Goal: Check status: Check status

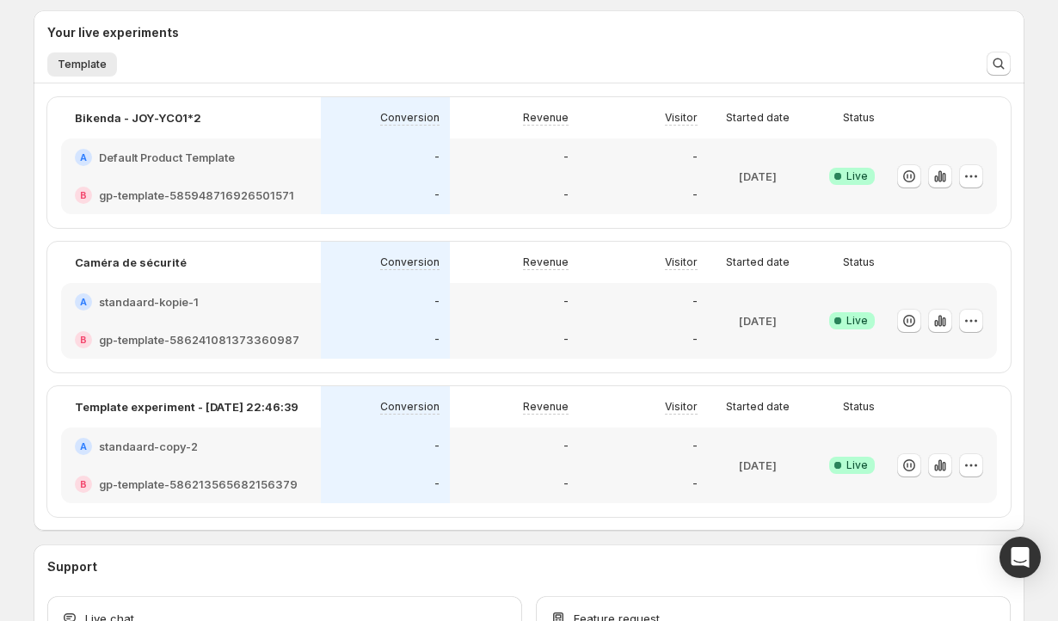
scroll to position [423, 0]
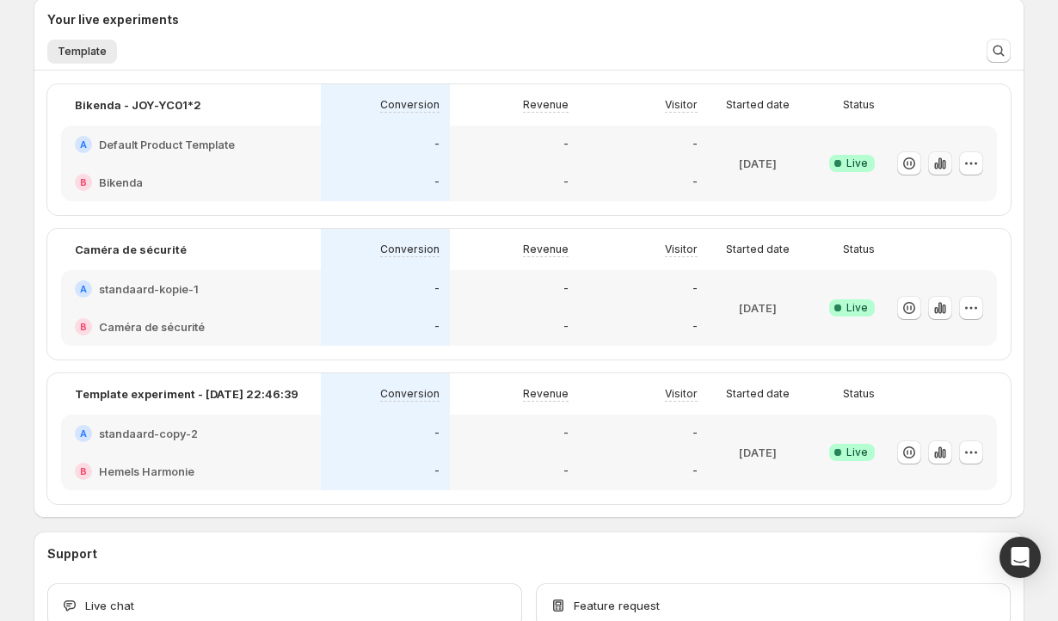
click at [938, 163] on icon "button" at bounding box center [940, 163] width 17 height 17
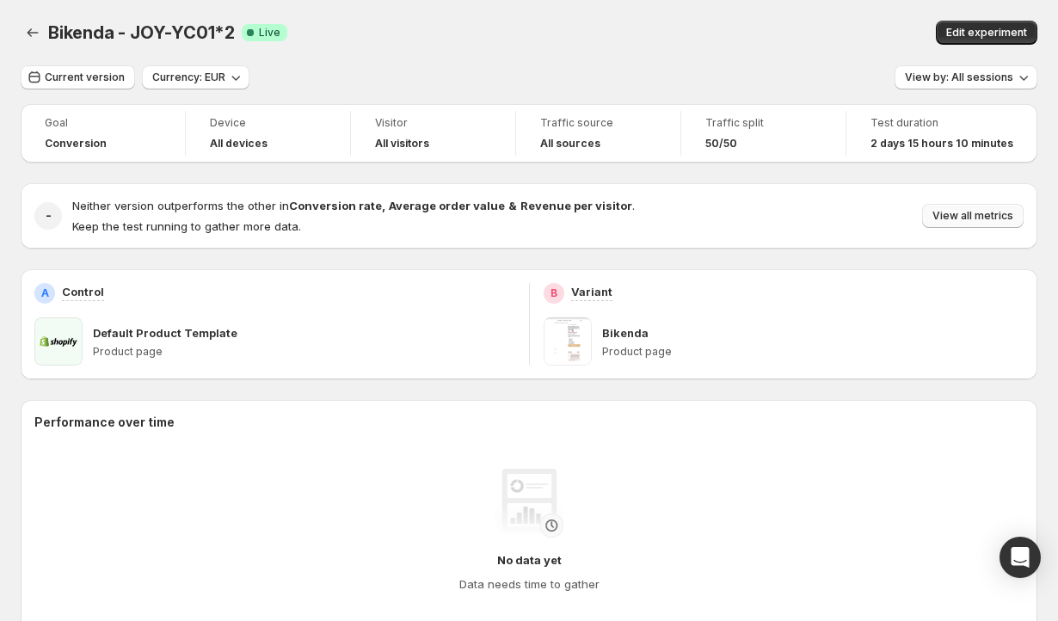
click at [975, 214] on span "View all metrics" at bounding box center [973, 216] width 81 height 14
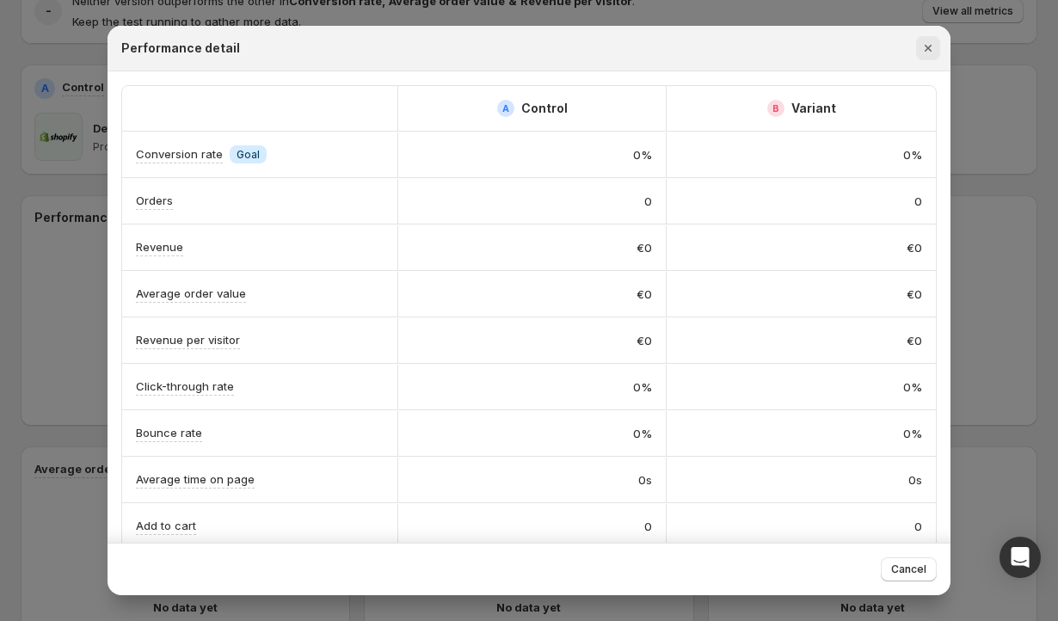
click at [922, 43] on icon "Close" at bounding box center [928, 48] width 17 height 17
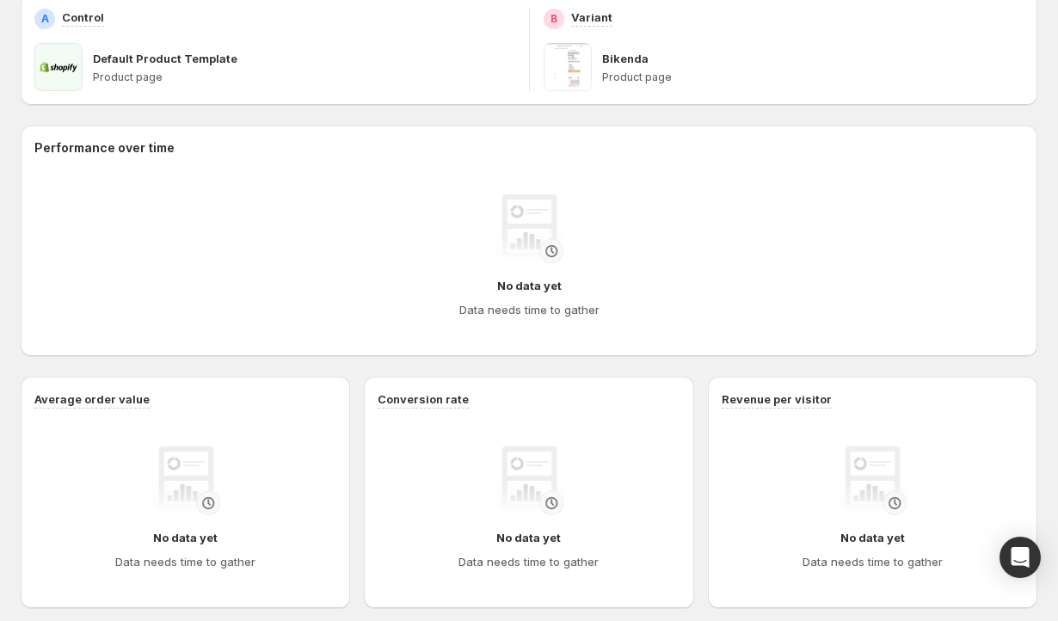
scroll to position [274, 0]
click at [631, 51] on p "Bikenda" at bounding box center [625, 59] width 46 height 17
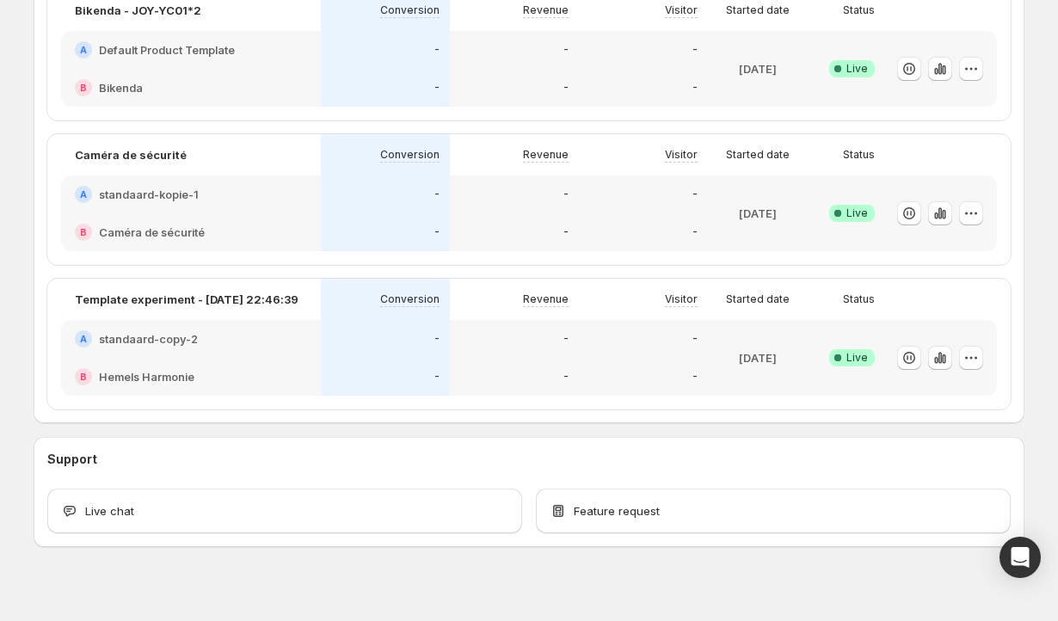
scroll to position [536, 0]
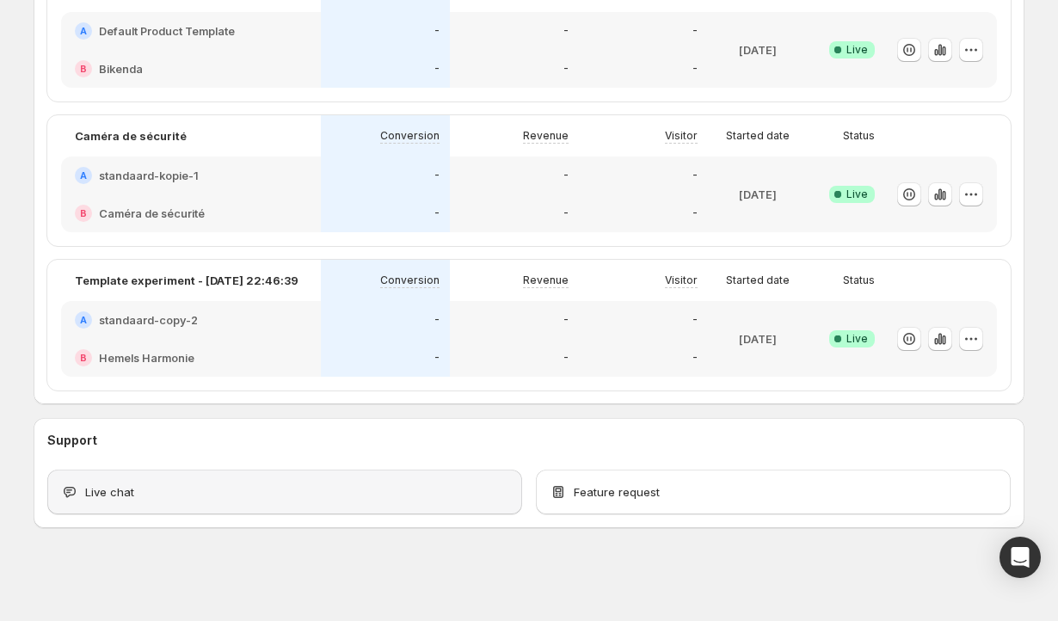
click at [307, 482] on div "Live chat" at bounding box center [284, 492] width 475 height 45
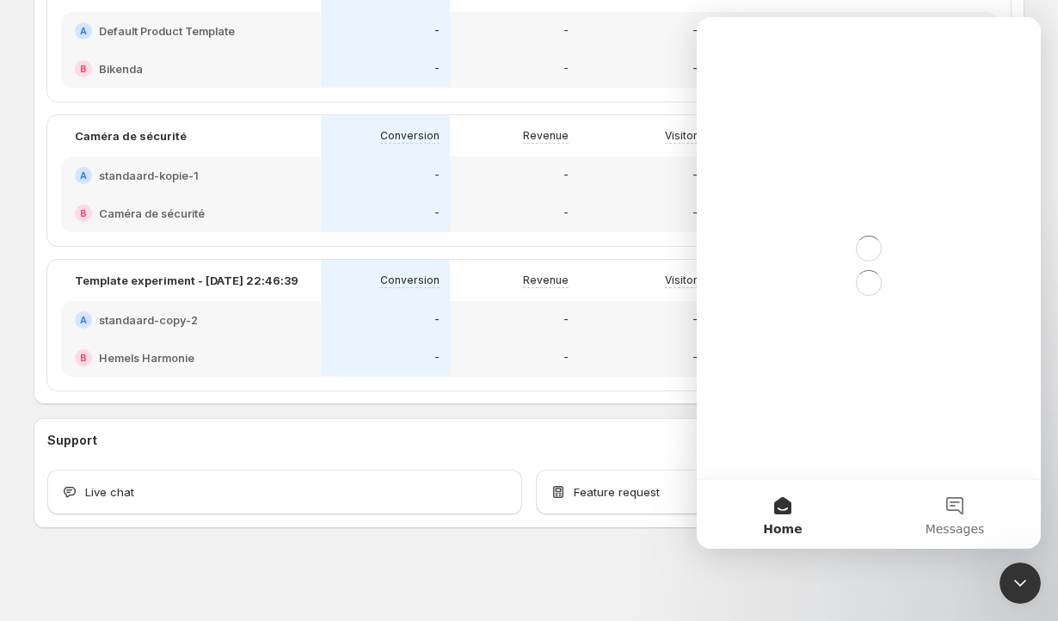
scroll to position [0, 0]
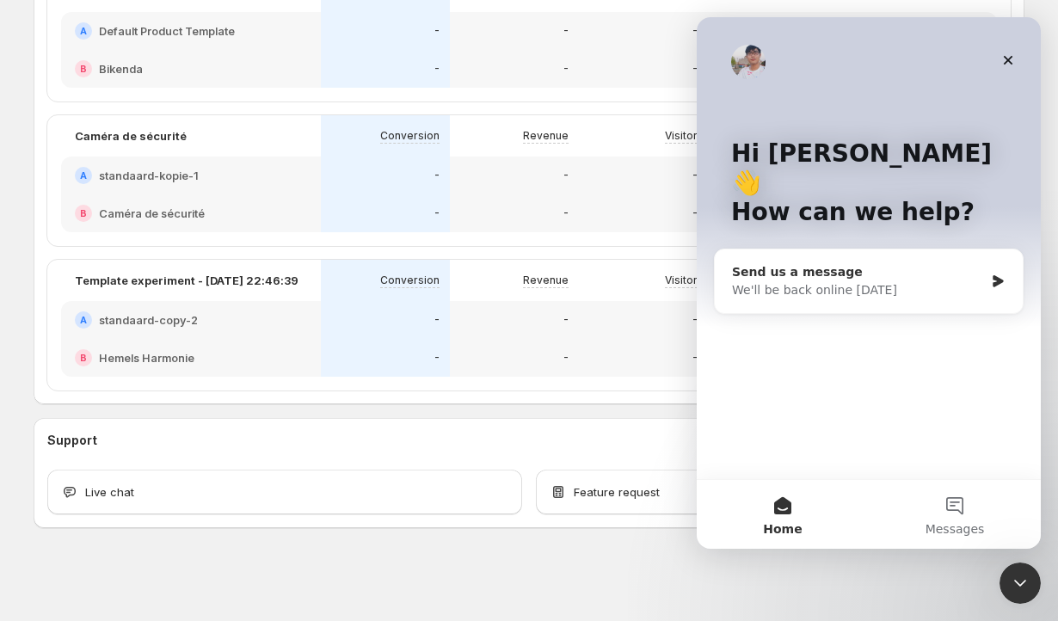
click at [896, 281] on div "We'll be back online [DATE]" at bounding box center [858, 290] width 252 height 18
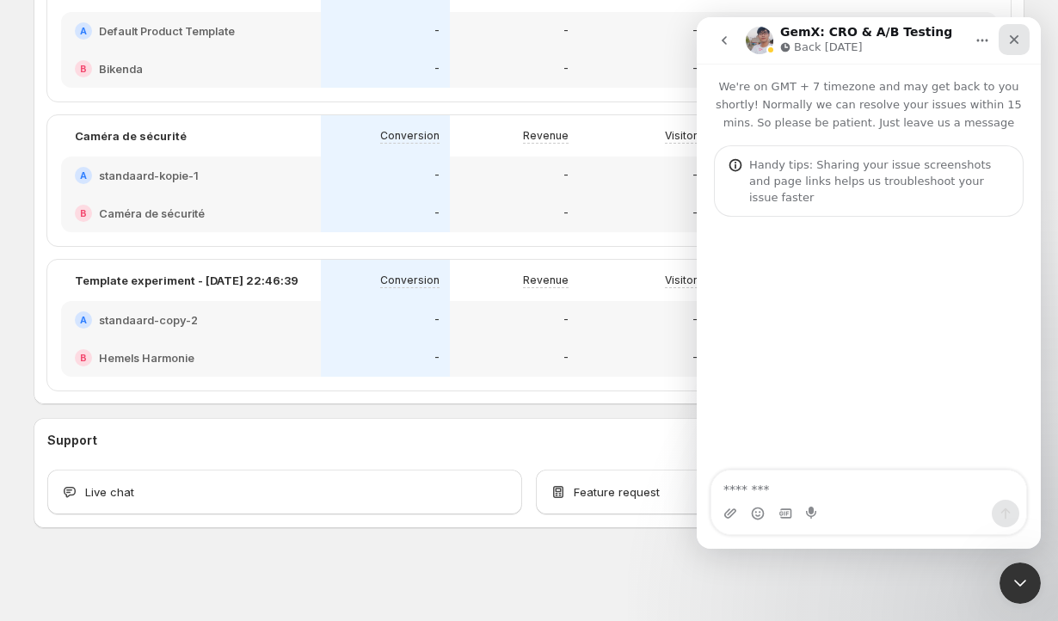
click at [1015, 45] on icon "Close" at bounding box center [1015, 40] width 14 height 14
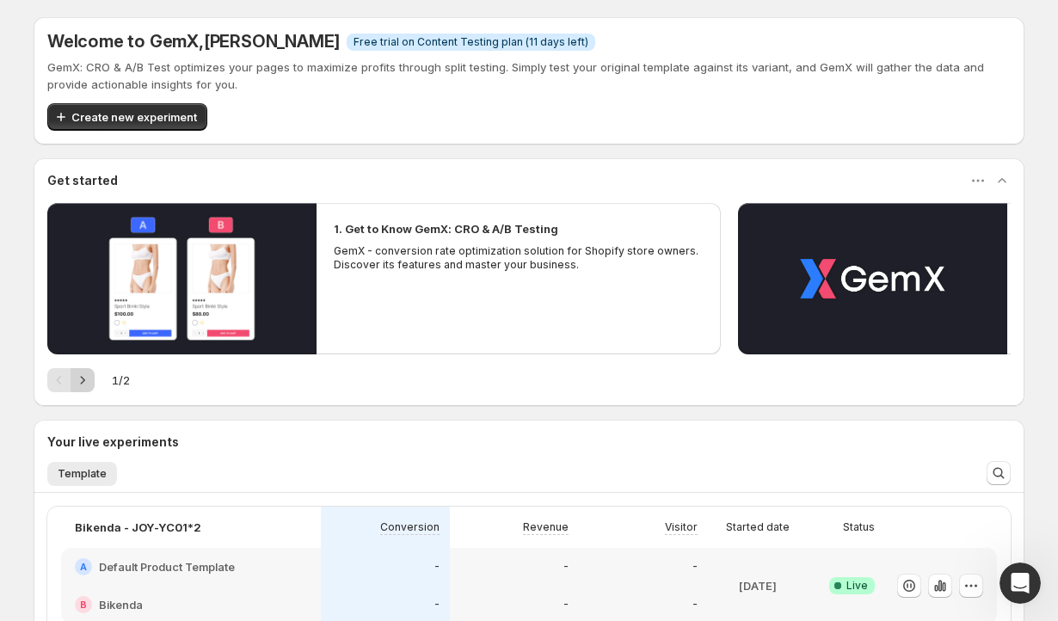
click at [86, 384] on icon "Next" at bounding box center [82, 380] width 17 height 17
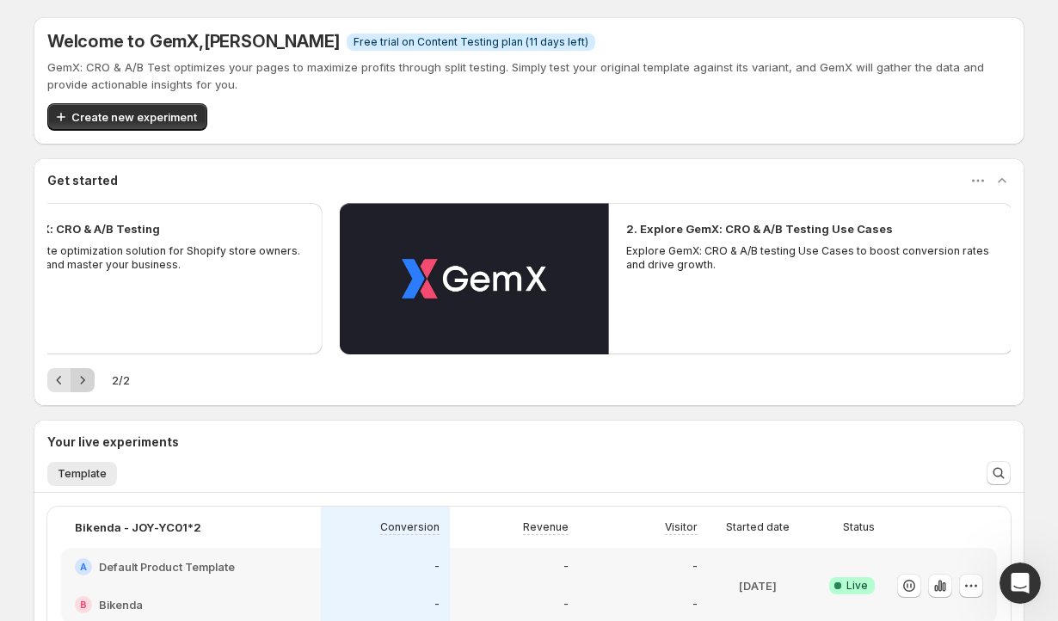
click at [86, 384] on div "Pagination" at bounding box center [83, 380] width 24 height 24
click at [53, 381] on icon "Previous" at bounding box center [59, 380] width 17 height 17
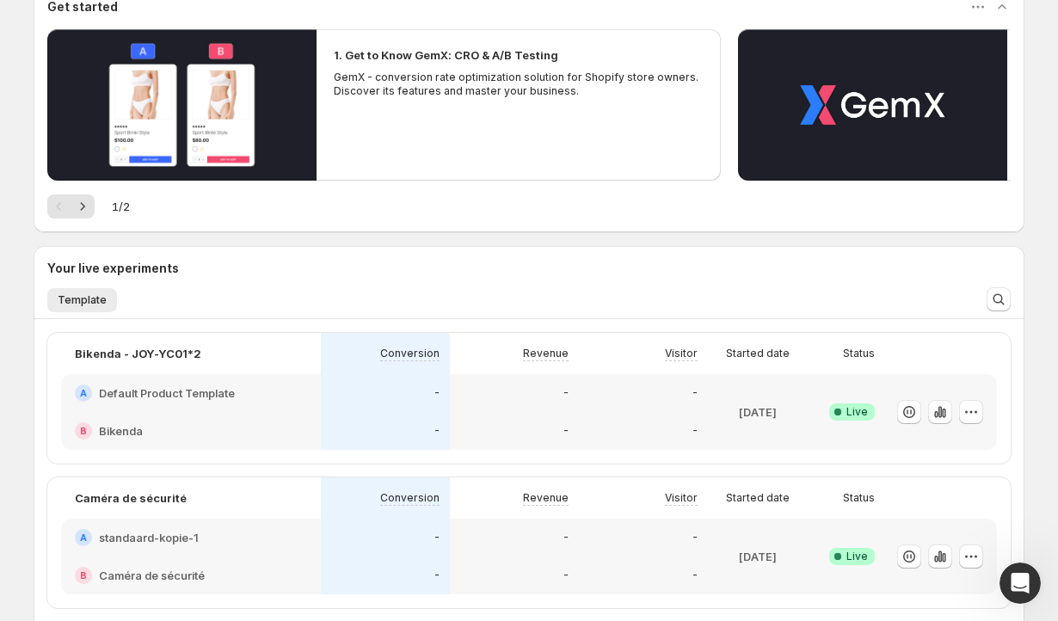
scroll to position [201, 0]
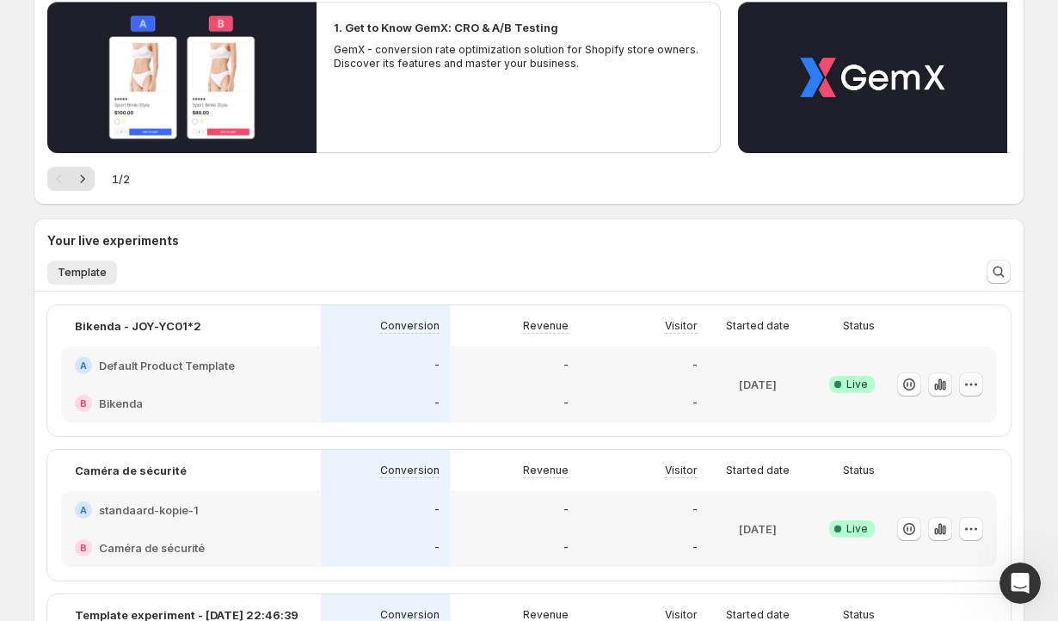
click at [970, 385] on icon "button" at bounding box center [971, 384] width 17 height 17
click at [777, 376] on p "[DATE]" at bounding box center [758, 384] width 38 height 17
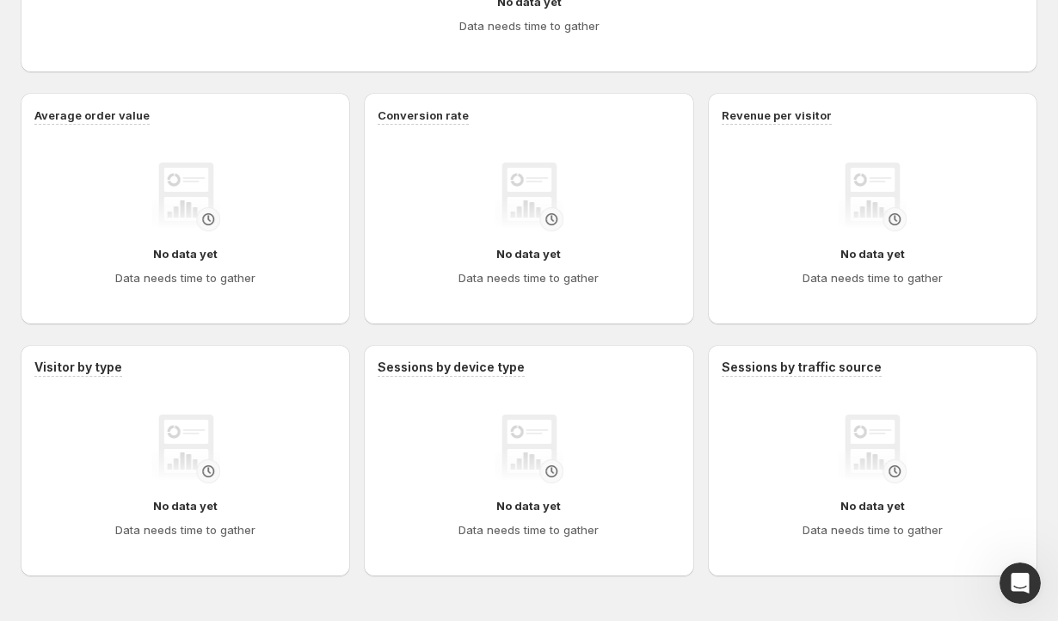
scroll to position [607, 0]
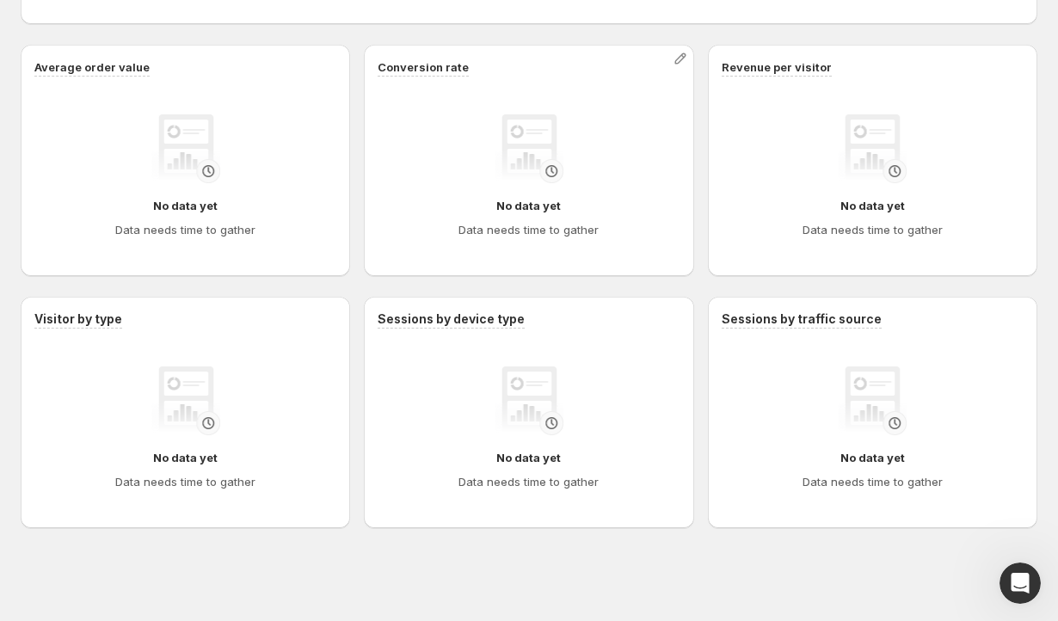
click at [555, 175] on img at bounding box center [529, 148] width 69 height 69
click at [683, 53] on icon "button" at bounding box center [680, 58] width 11 height 11
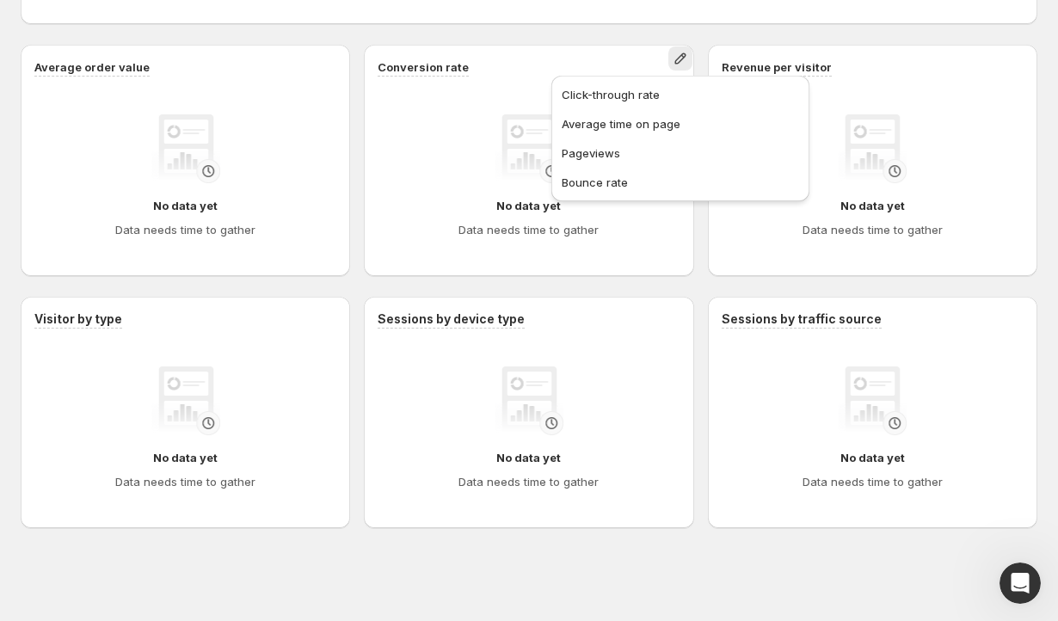
click at [620, 27] on div "Performance over time No data yet Data needs time to gather Average order value…" at bounding box center [529, 160] width 1017 height 735
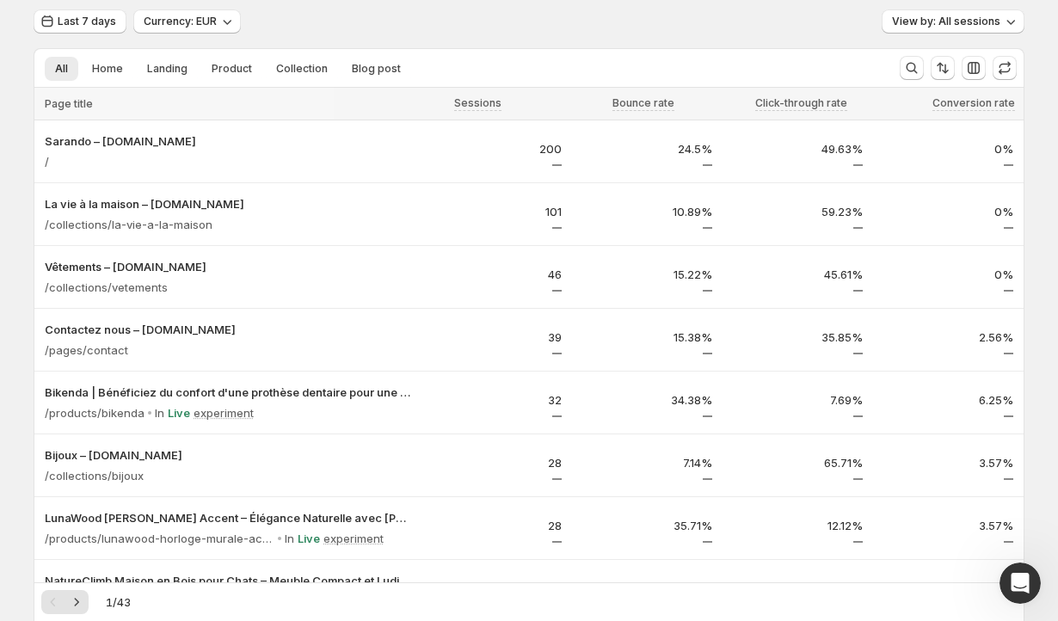
scroll to position [58, 0]
click at [229, 55] on button "Product" at bounding box center [231, 67] width 61 height 24
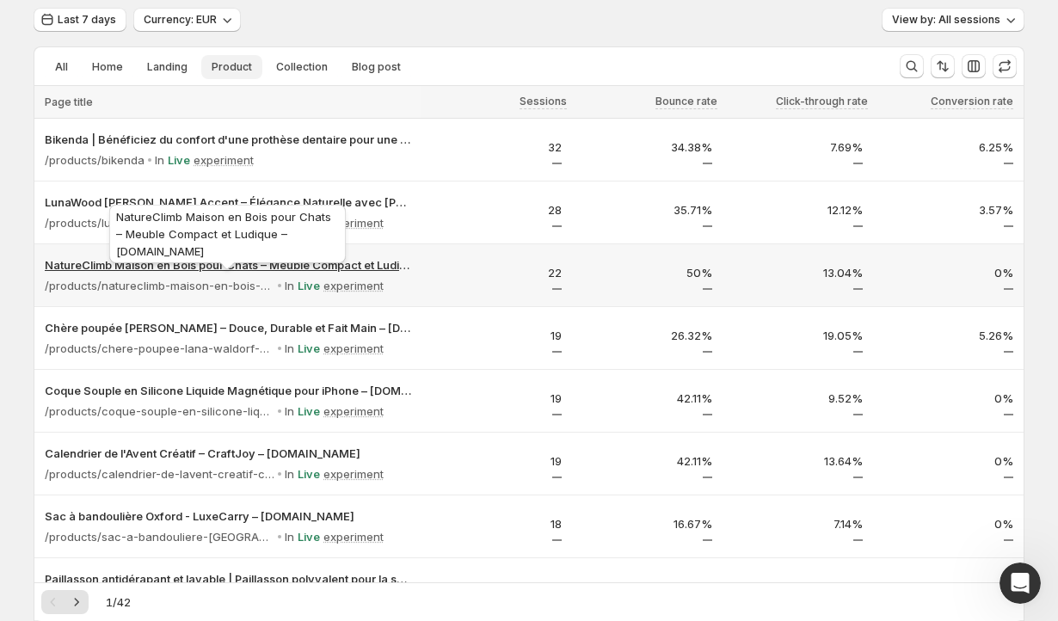
scroll to position [2, 0]
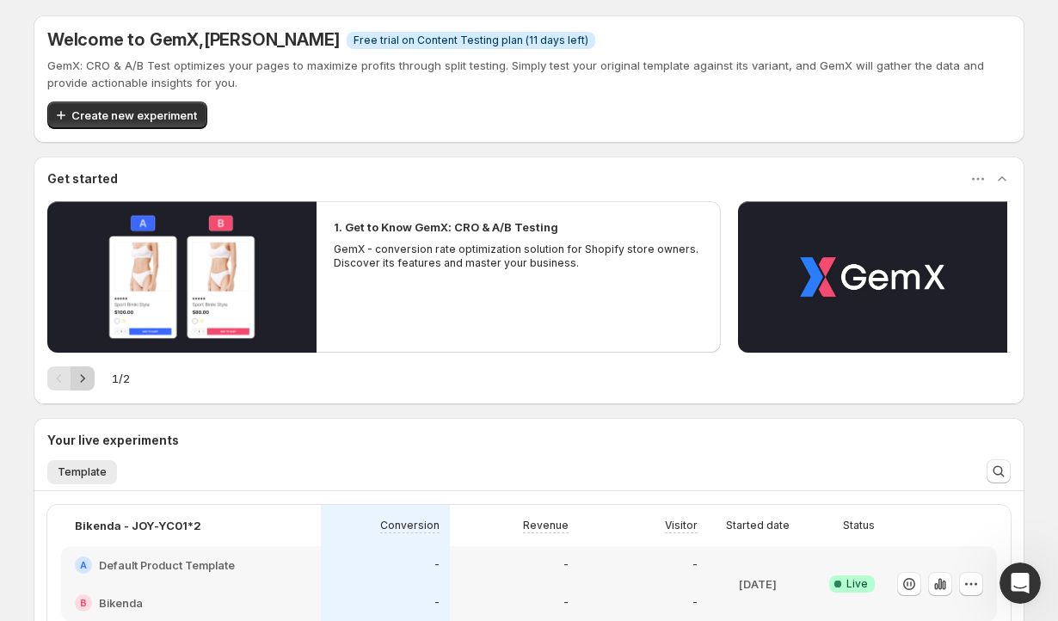
click at [85, 384] on icon "Next" at bounding box center [82, 378] width 17 height 17
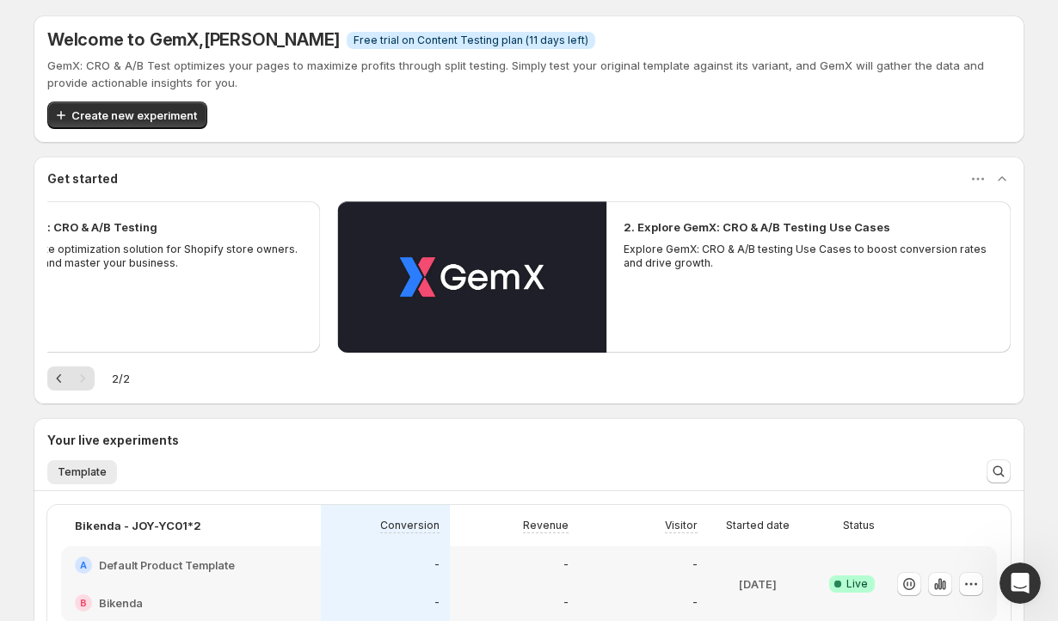
scroll to position [237, 0]
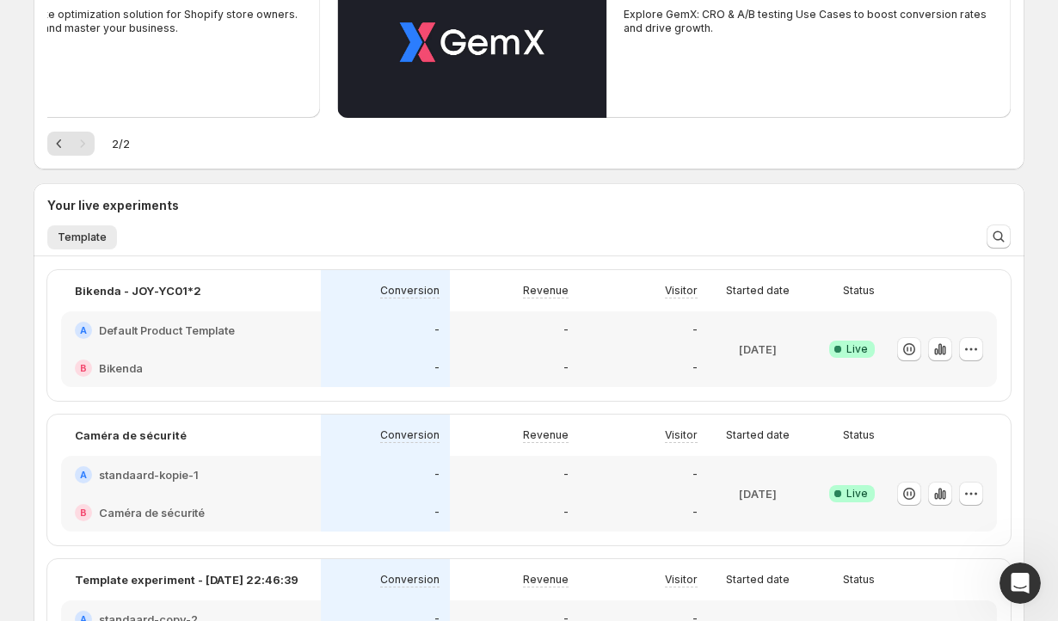
click at [146, 338] on h2 "Default Product Template" at bounding box center [167, 330] width 136 height 17
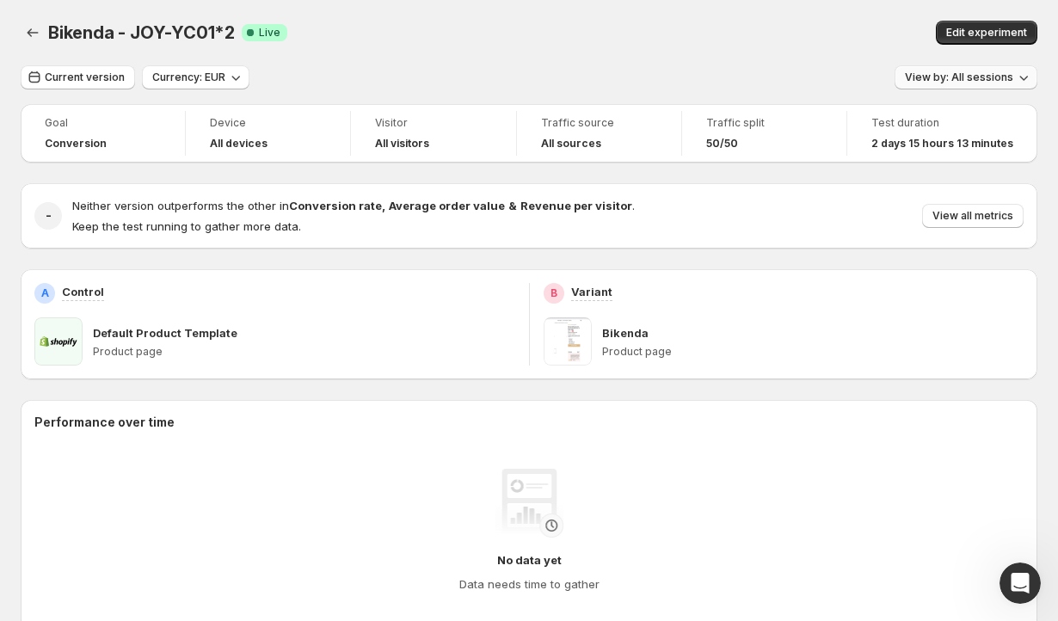
click at [947, 83] on span "View by: All sessions" at bounding box center [959, 78] width 108 height 14
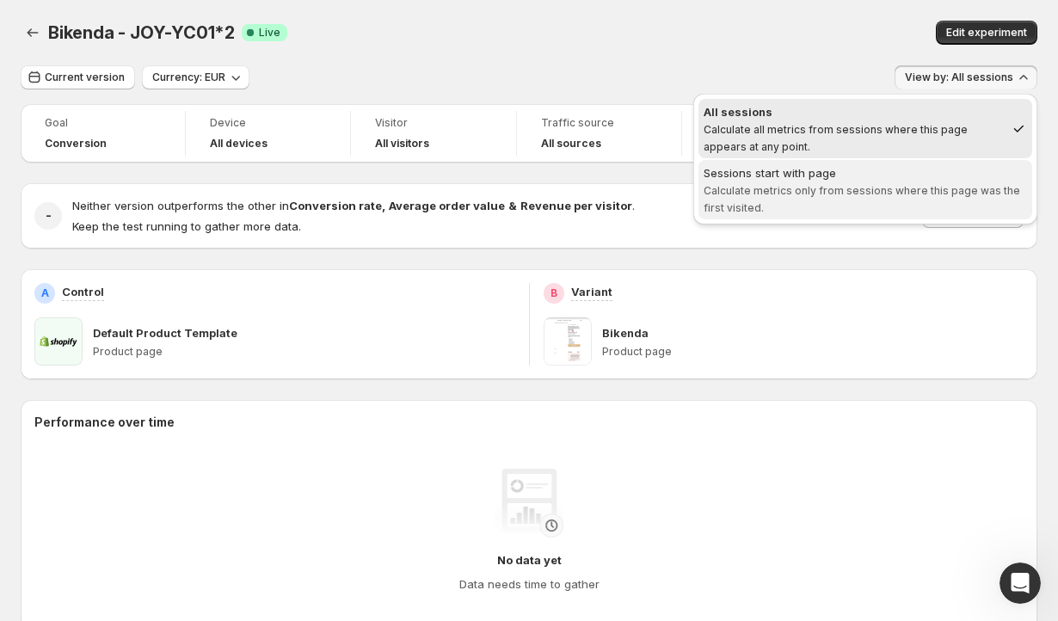
click at [861, 185] on span "Calculate metrics only from sessions where this page was the first visited." at bounding box center [862, 199] width 317 height 30
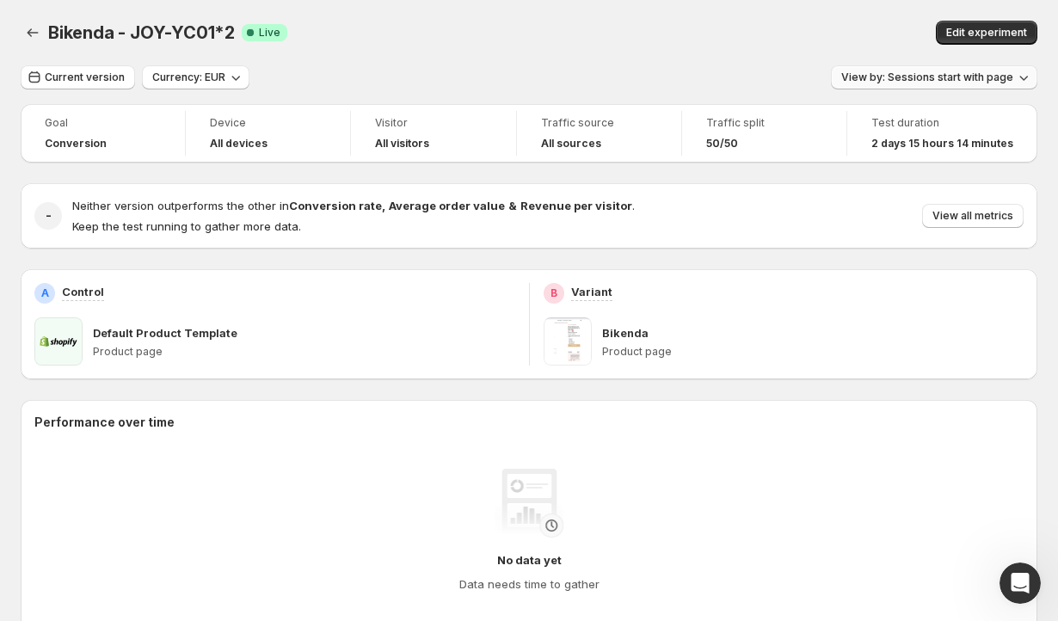
click at [965, 75] on span "View by: Sessions start with page" at bounding box center [928, 78] width 172 height 14
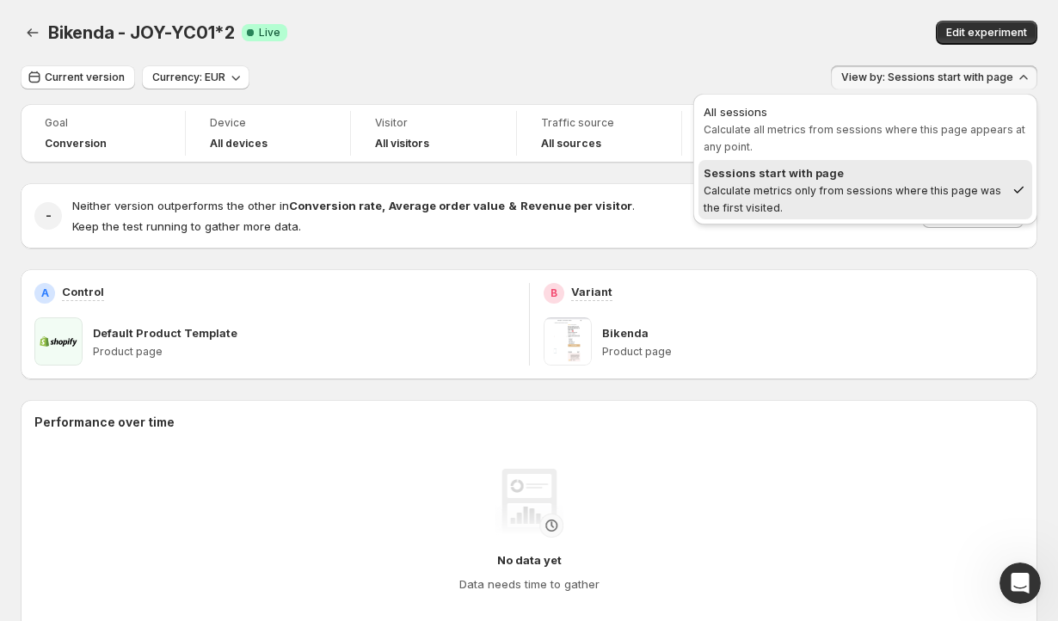
click at [49, 40] on span "Bikenda - JOY-YC01*2" at bounding box center [141, 32] width 187 height 21
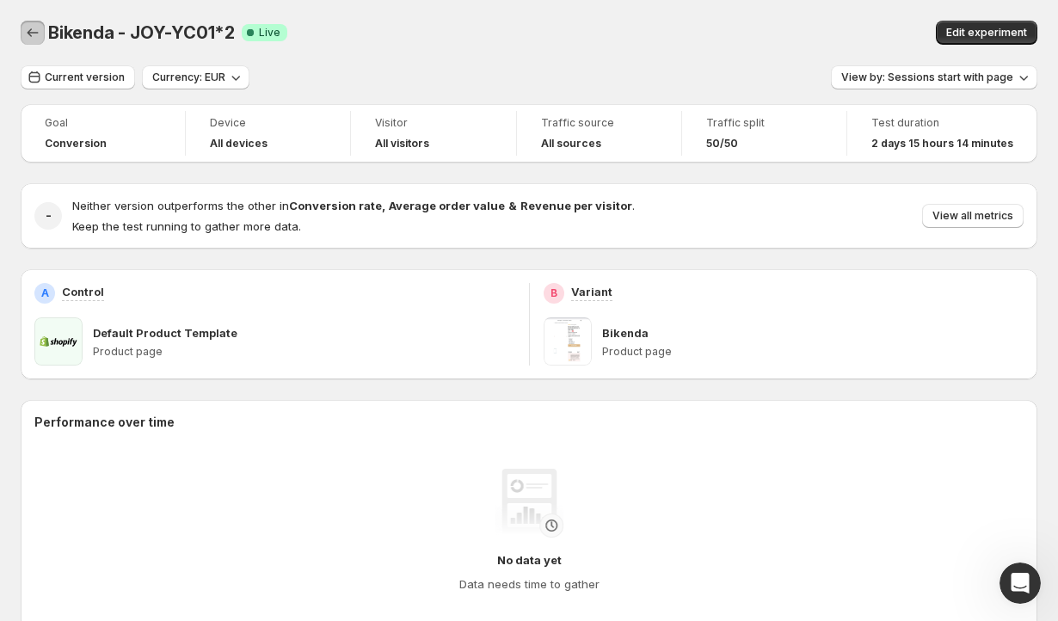
click at [35, 33] on icon "Back" at bounding box center [33, 32] width 11 height 9
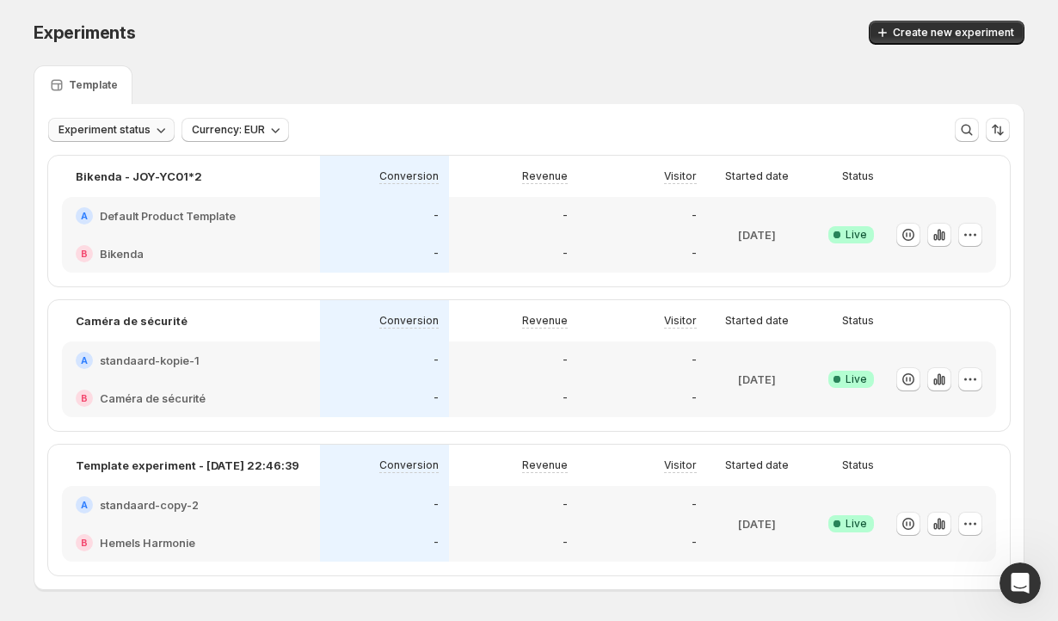
click at [133, 126] on span "Experiment status" at bounding box center [105, 130] width 92 height 14
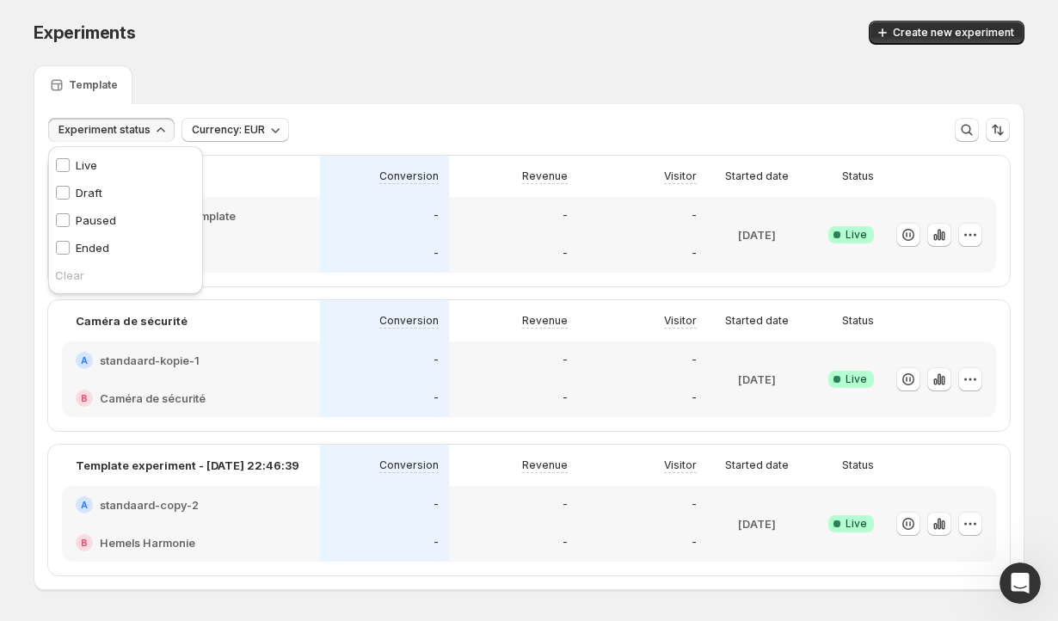
click at [133, 126] on span "Experiment status" at bounding box center [105, 130] width 92 height 14
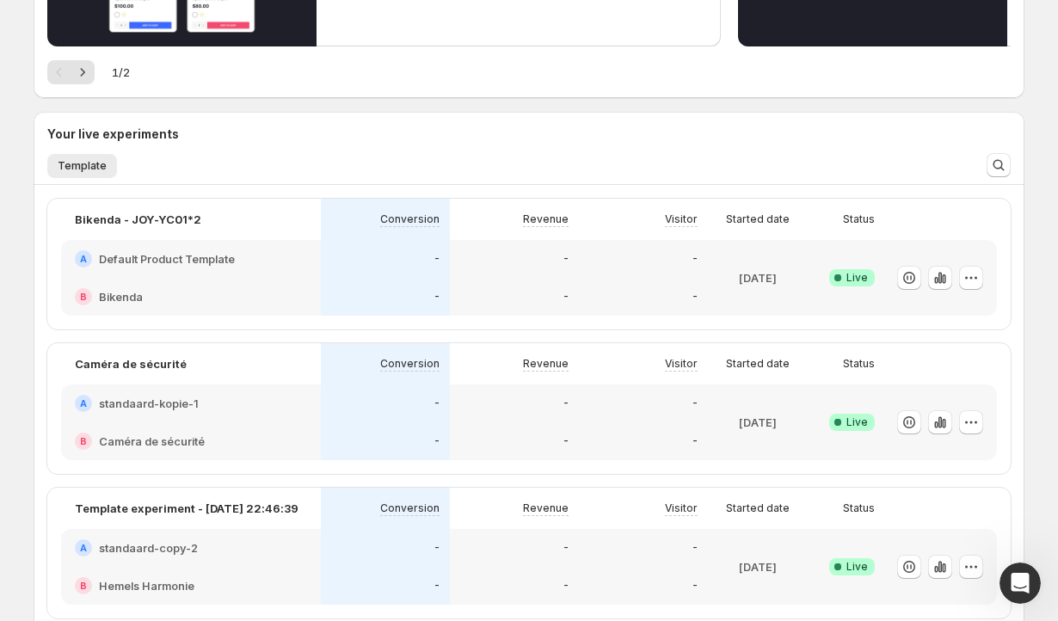
scroll to position [317, 0]
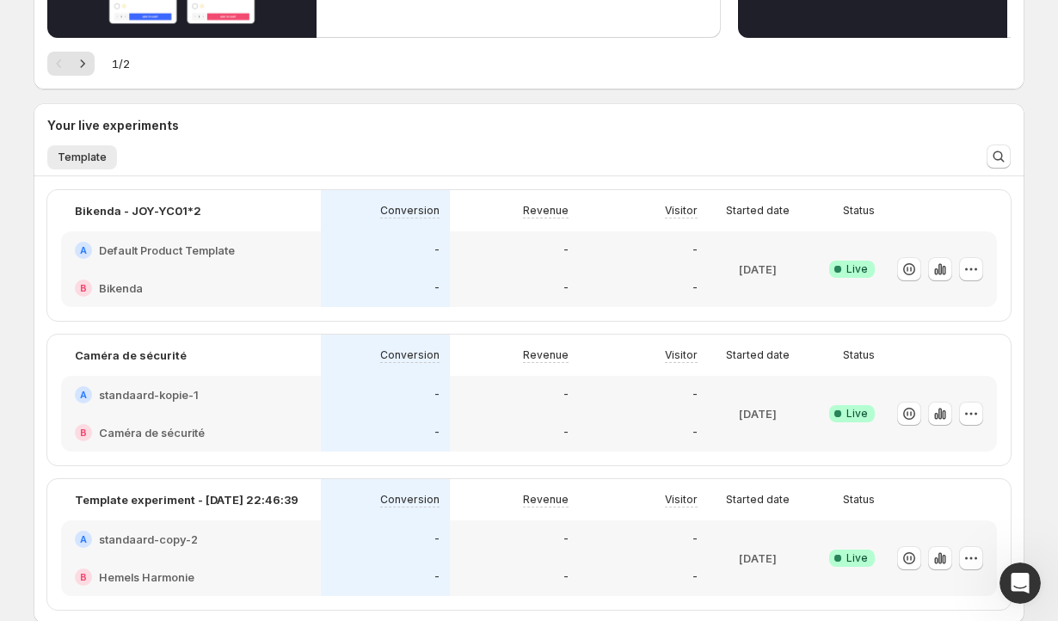
click at [171, 404] on h2 "standaard-kopie-1" at bounding box center [149, 394] width 100 height 17
